Goal: Book appointment/travel/reservation

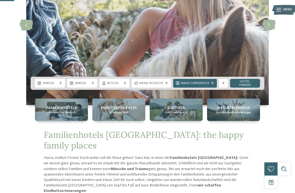
scroll to position [102, 0]
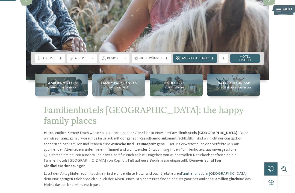
click at [165, 60] on icon at bounding box center [166, 58] width 3 height 3
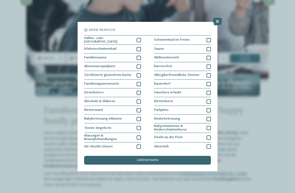
click at [135, 41] on div "Hallen- oder [GEOGRAPHIC_DATA]" at bounding box center [112, 40] width 57 height 10
click at [137, 50] on div at bounding box center [138, 49] width 4 height 4
click at [186, 156] on div "übernehmen" at bounding box center [147, 160] width 127 height 9
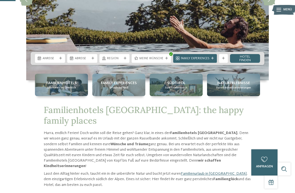
click at [248, 63] on link "Hotel finden" at bounding box center [245, 58] width 30 height 9
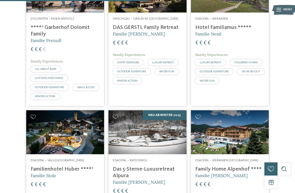
scroll to position [326, 0]
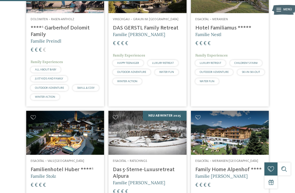
click at [171, 64] on span "LUXURY RETREAT" at bounding box center [163, 63] width 22 height 3
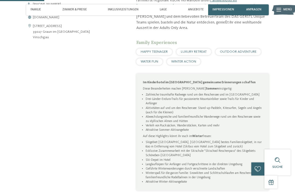
scroll to position [220, 0]
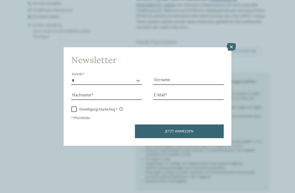
click at [231, 43] on icon at bounding box center [230, 47] width 9 height 8
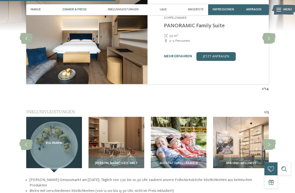
scroll to position [581, 0]
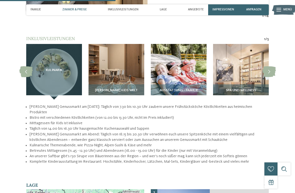
click at [269, 69] on icon at bounding box center [268, 71] width 13 height 11
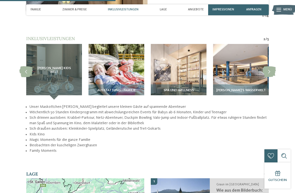
click at [273, 70] on icon at bounding box center [268, 71] width 13 height 11
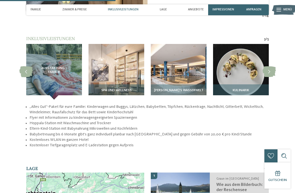
click at [270, 70] on icon at bounding box center [268, 71] width 13 height 11
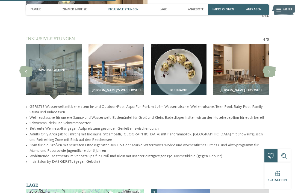
click at [269, 68] on icon at bounding box center [268, 71] width 13 height 11
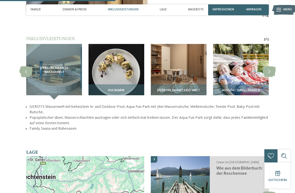
click at [267, 68] on icon at bounding box center [268, 71] width 13 height 11
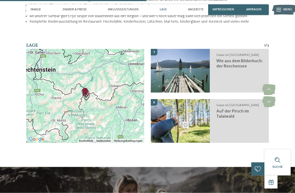
scroll to position [738, 0]
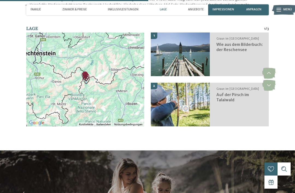
click at [269, 80] on icon at bounding box center [268, 85] width 13 height 11
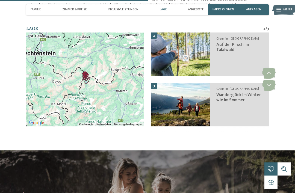
click at [269, 80] on icon at bounding box center [268, 85] width 13 height 11
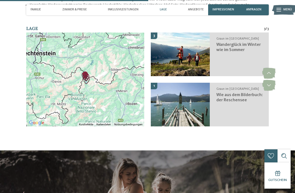
click at [268, 80] on icon at bounding box center [268, 85] width 13 height 11
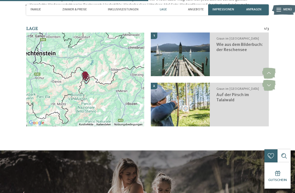
click at [244, 92] on h3 "Auf der Pirsch im Talaiwald" at bounding box center [240, 97] width 48 height 10
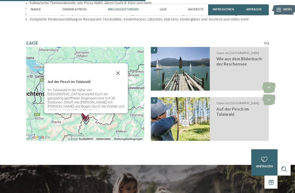
scroll to position [0, 0]
click at [294, 61] on section "Lage 1 / 3 Wenn du die Karte mit Touch-Gesten bewegen möchtest, musst du sie do…" at bounding box center [147, 93] width 295 height 107
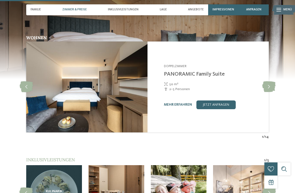
scroll to position [439, 0]
